Goal: Use online tool/utility: Utilize a website feature to perform a specific function

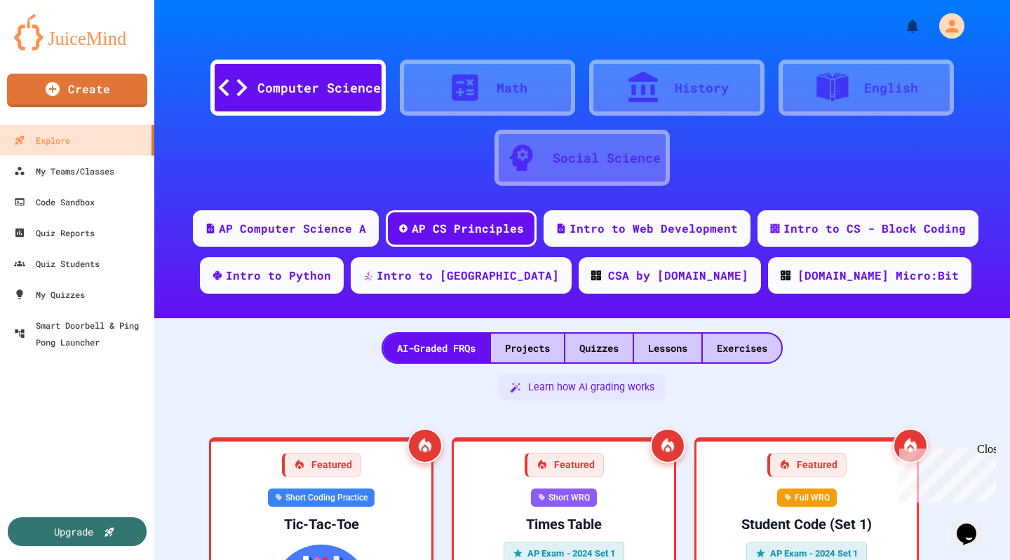
click at [588, 345] on div "Quizzes" at bounding box center [598, 348] width 67 height 29
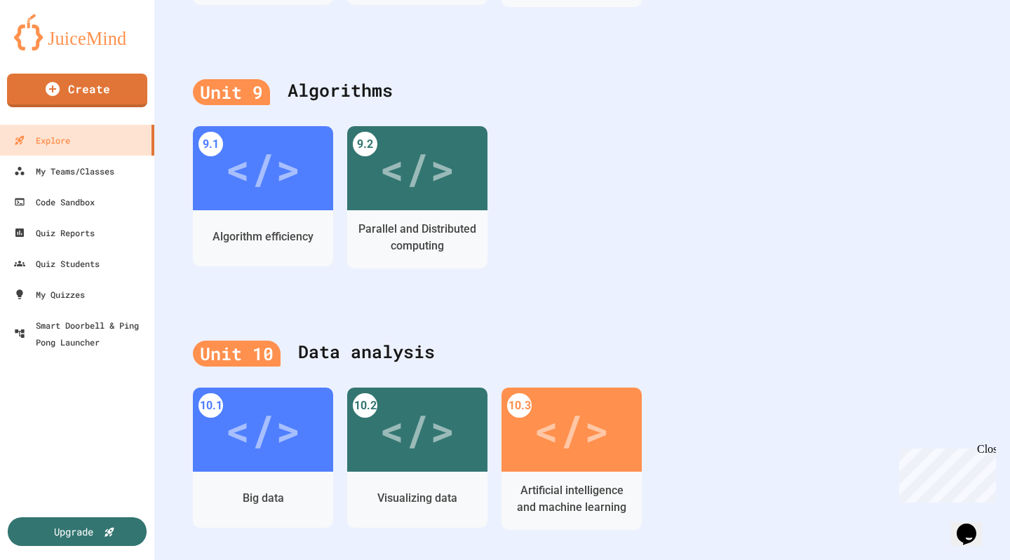
scroll to position [2875, 0]
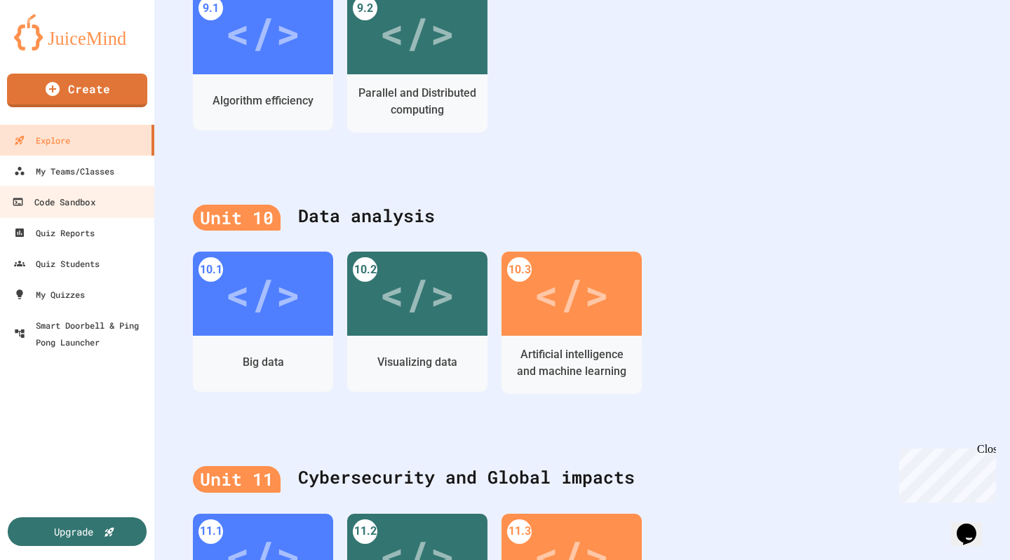
click at [86, 197] on div "Code Sandbox" at bounding box center [53, 203] width 83 height 18
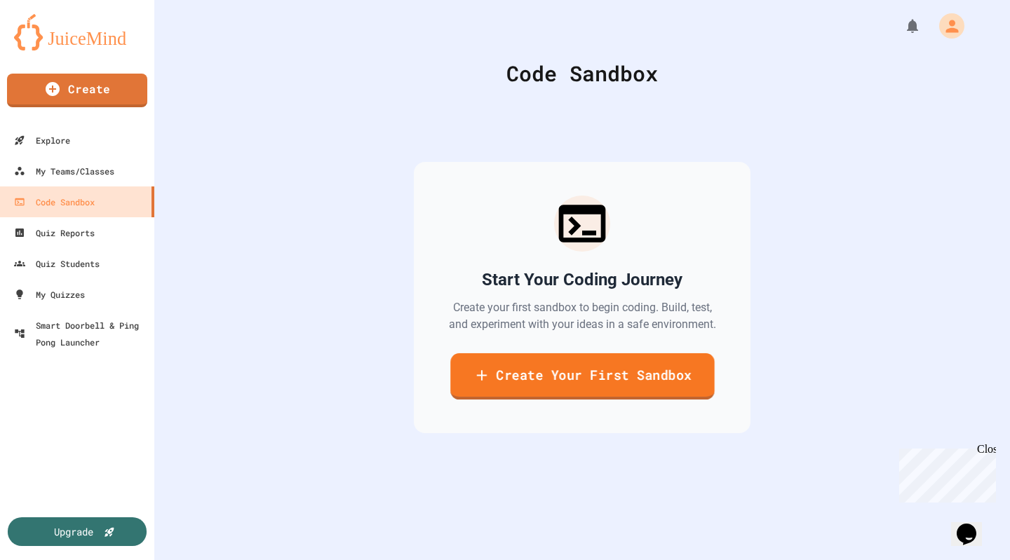
click at [560, 363] on link "Create Your First Sandbox" at bounding box center [582, 376] width 264 height 46
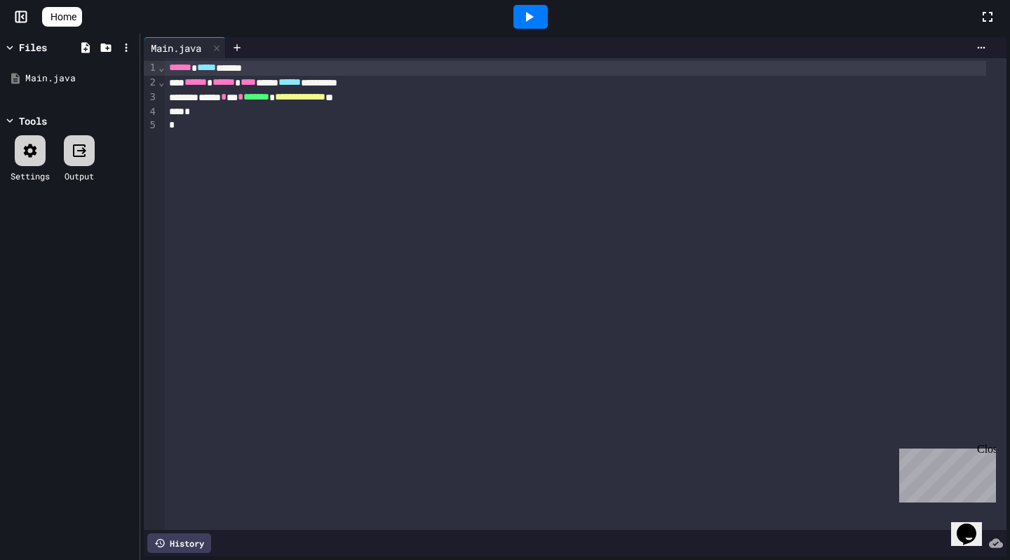
click at [537, 14] on icon at bounding box center [528, 16] width 17 height 17
